Goal: Task Accomplishment & Management: Manage account settings

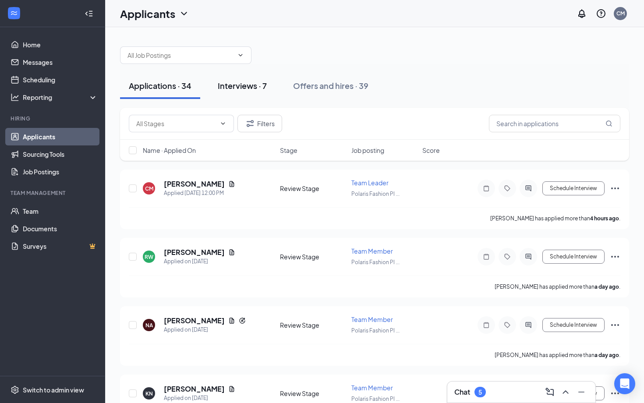
click at [239, 81] on div "Interviews · 7" at bounding box center [242, 85] width 49 height 11
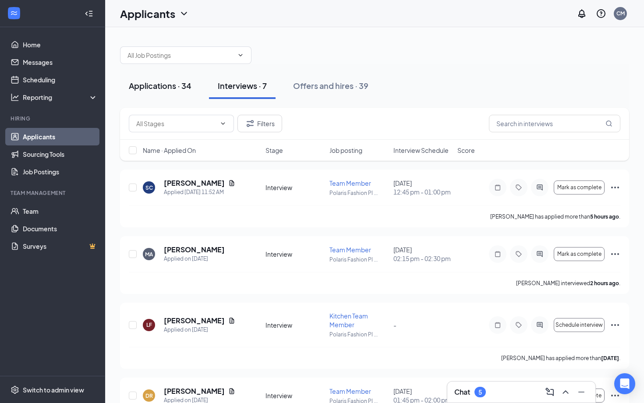
click at [182, 89] on div "Applications · 34" at bounding box center [160, 85] width 63 height 11
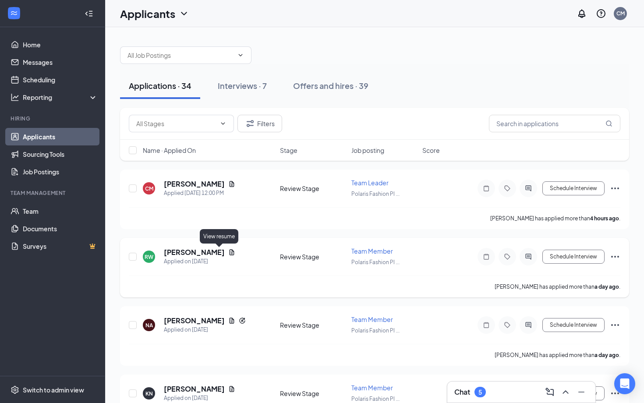
click at [229, 253] on icon "Document" at bounding box center [231, 252] width 5 height 6
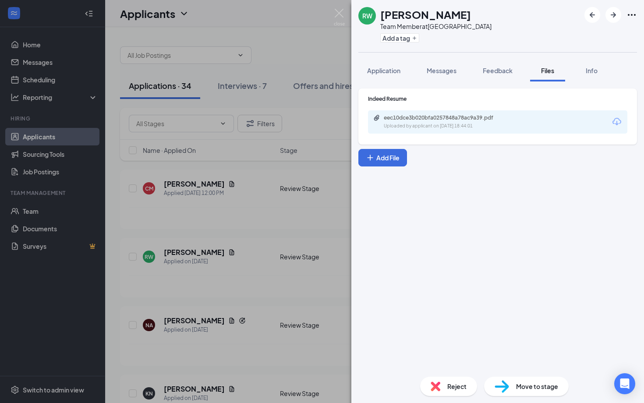
click at [401, 114] on div "eec10dce3b020bfa0257848a78ac9a39.pdf" at bounding box center [445, 117] width 123 height 7
click at [340, 14] on img at bounding box center [339, 17] width 11 height 17
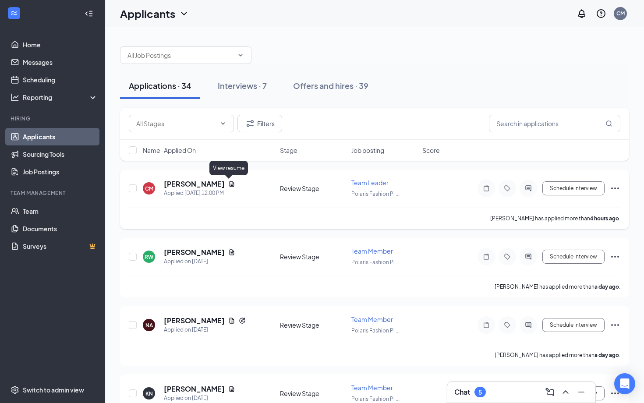
click at [228, 185] on icon "Document" at bounding box center [231, 183] width 7 height 7
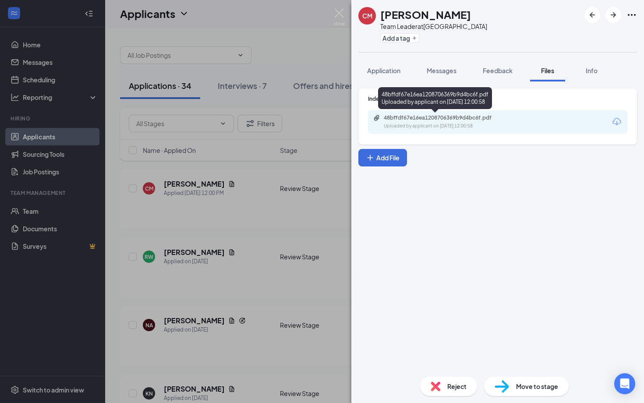
click at [397, 120] on div "48bffdf67e16ea1208706369b9d4bc6f.pdf" at bounding box center [445, 117] width 123 height 7
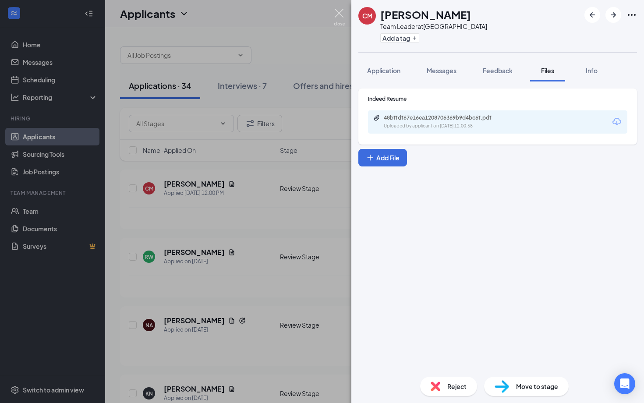
click at [337, 15] on img at bounding box center [339, 17] width 11 height 17
